Goal: Task Accomplishment & Management: Manage account settings

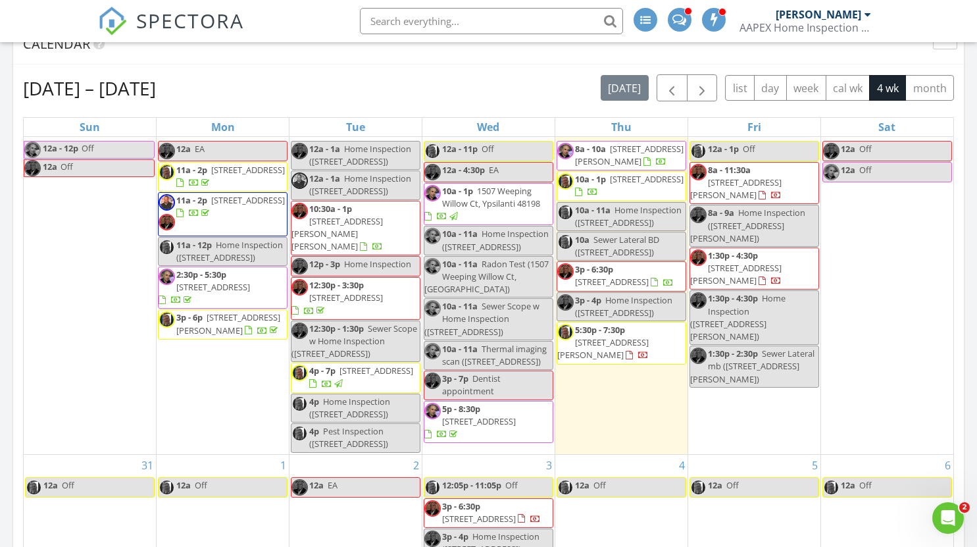
scroll to position [17, 0]
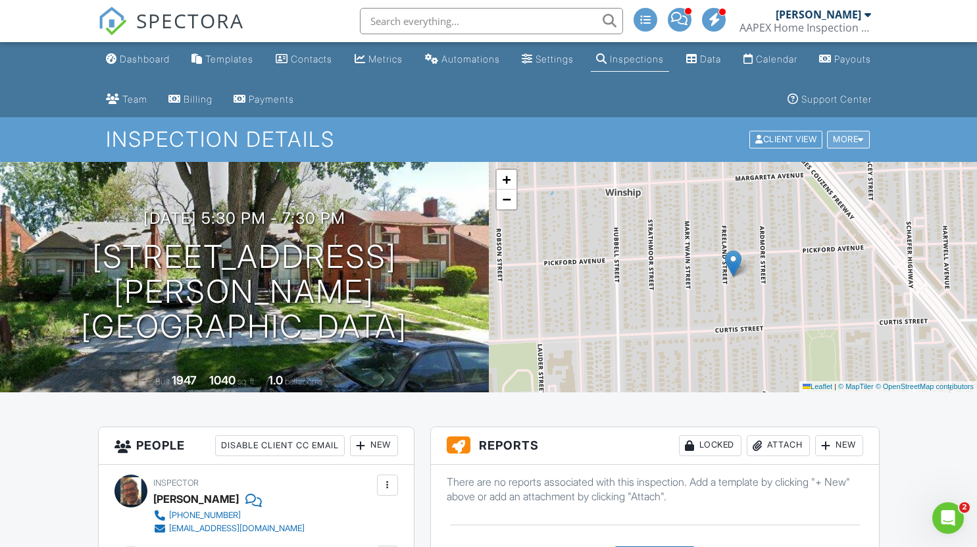
click at [836, 136] on div "More" at bounding box center [848, 140] width 43 height 18
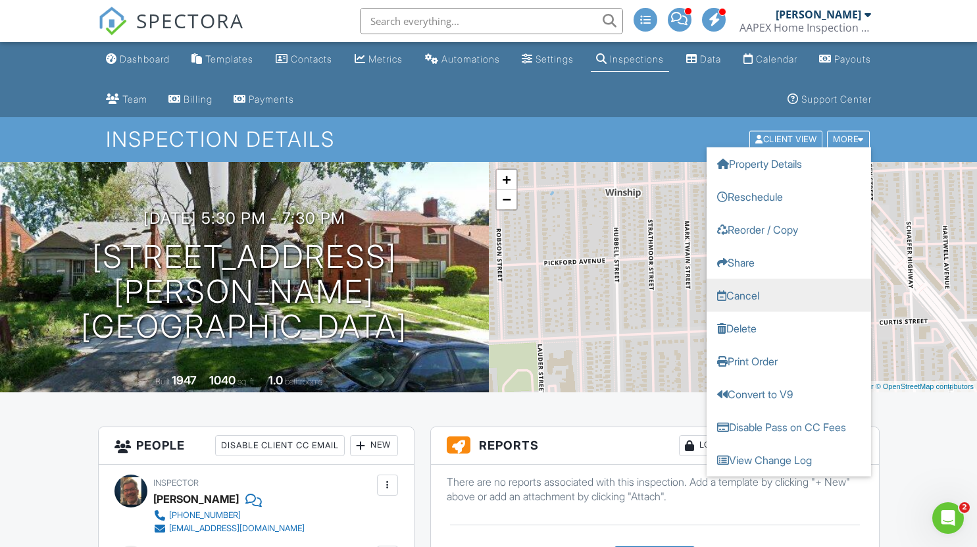
click at [743, 305] on link "Cancel" at bounding box center [788, 295] width 164 height 33
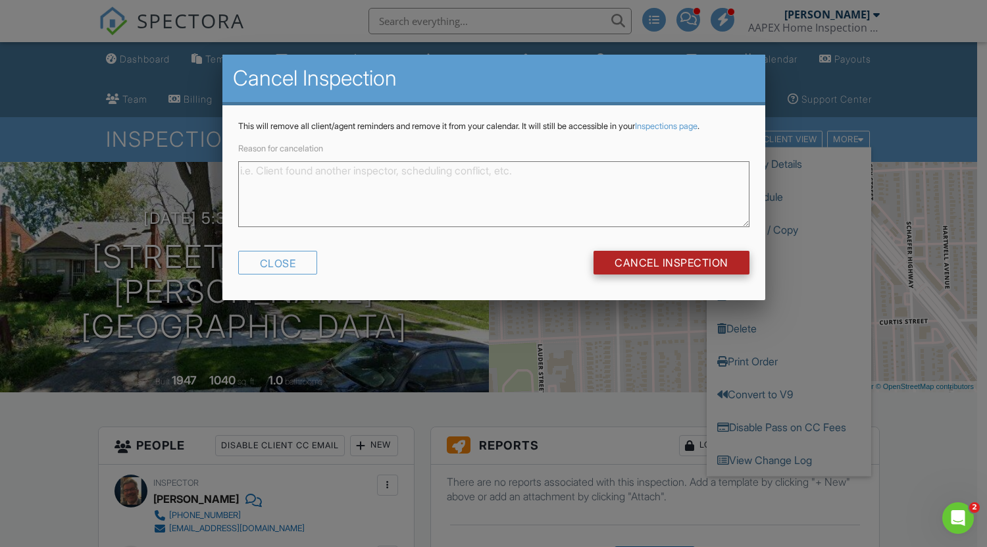
click at [678, 264] on input "Cancel Inspection" at bounding box center [671, 263] width 156 height 24
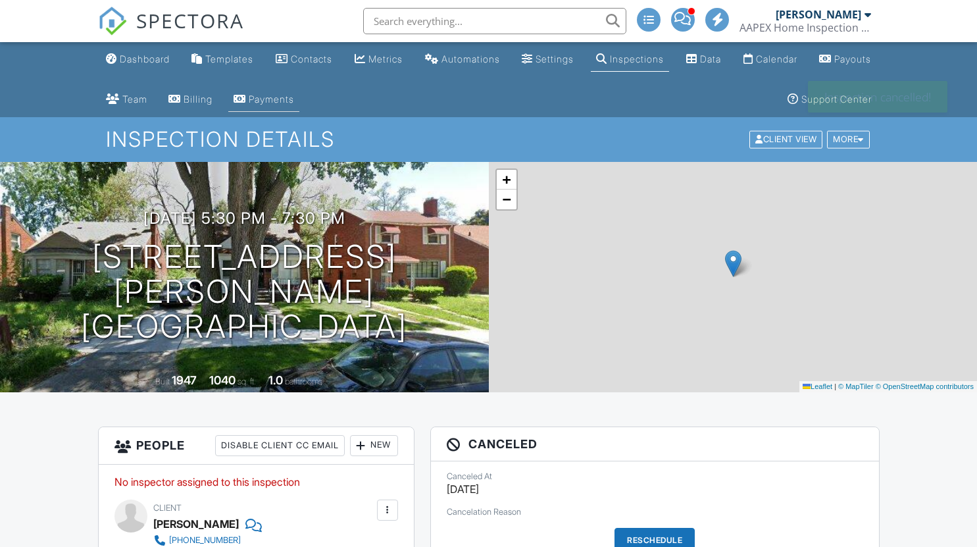
drag, startPoint x: 0, startPoint y: 0, endPoint x: 343, endPoint y: 99, distance: 357.2
click at [294, 99] on div "Payments" at bounding box center [271, 98] width 45 height 11
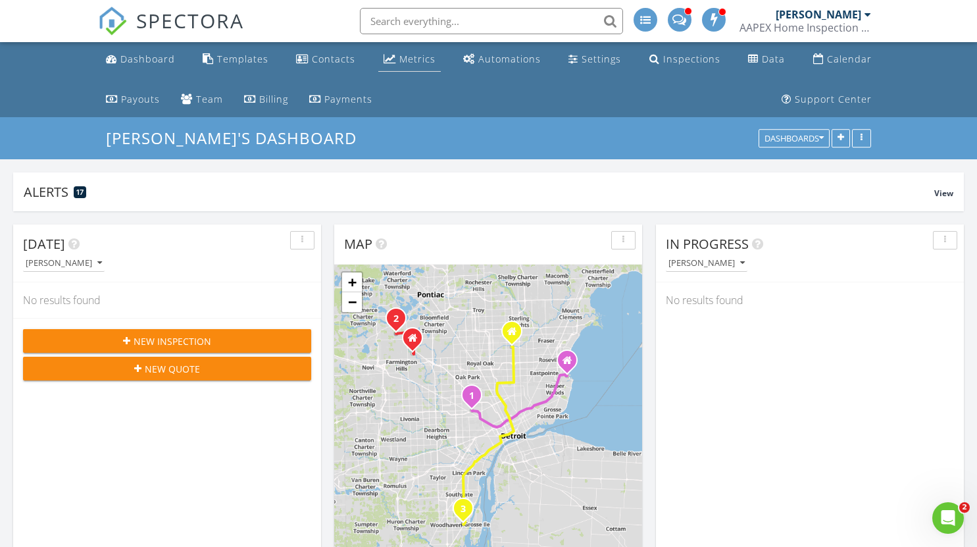
click at [423, 64] on div "Metrics" at bounding box center [417, 59] width 36 height 12
